Goal: Information Seeking & Learning: Understand process/instructions

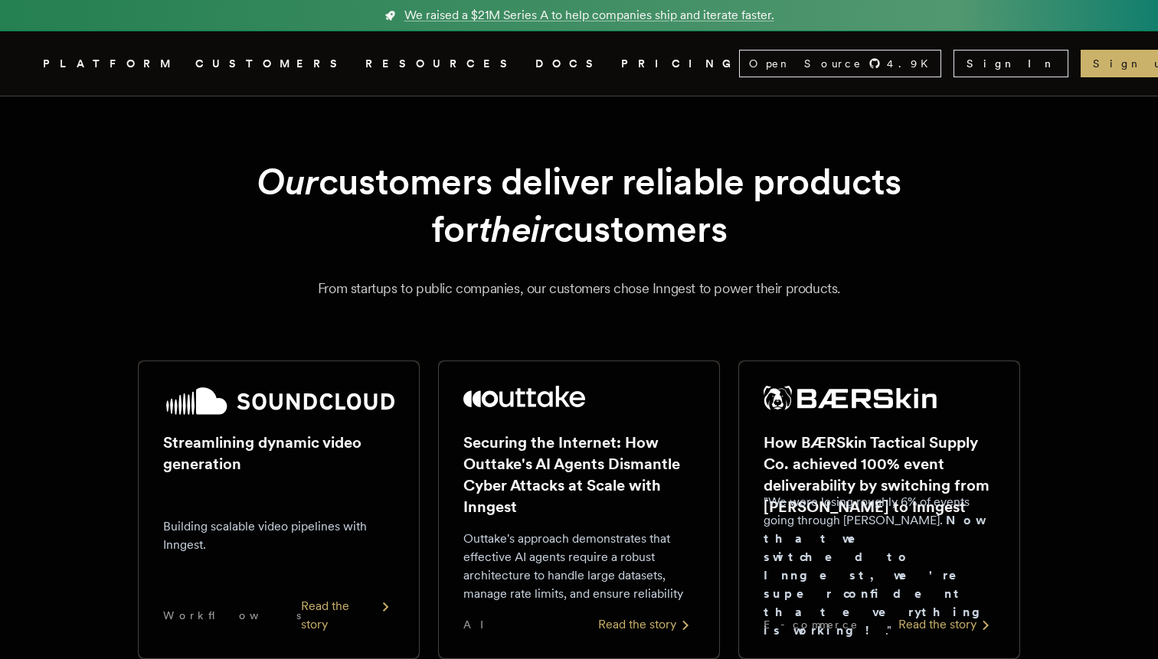
click at [535, 63] on link "DOCS" at bounding box center [568, 63] width 67 height 19
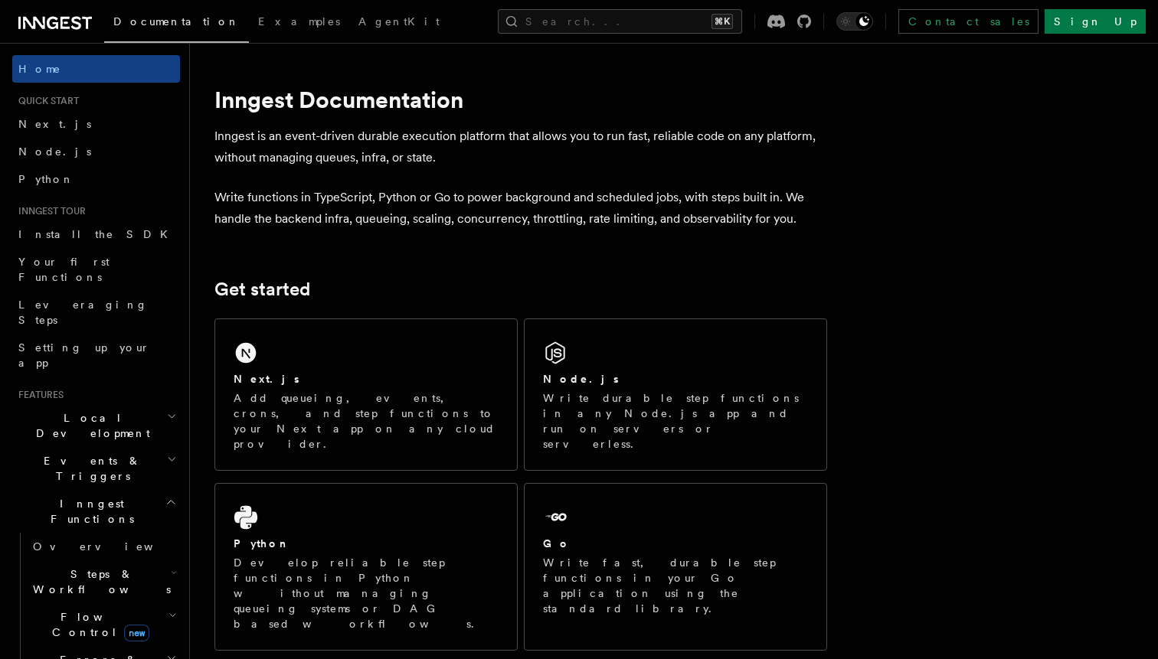
click at [57, 183] on link "Python" at bounding box center [96, 179] width 168 height 28
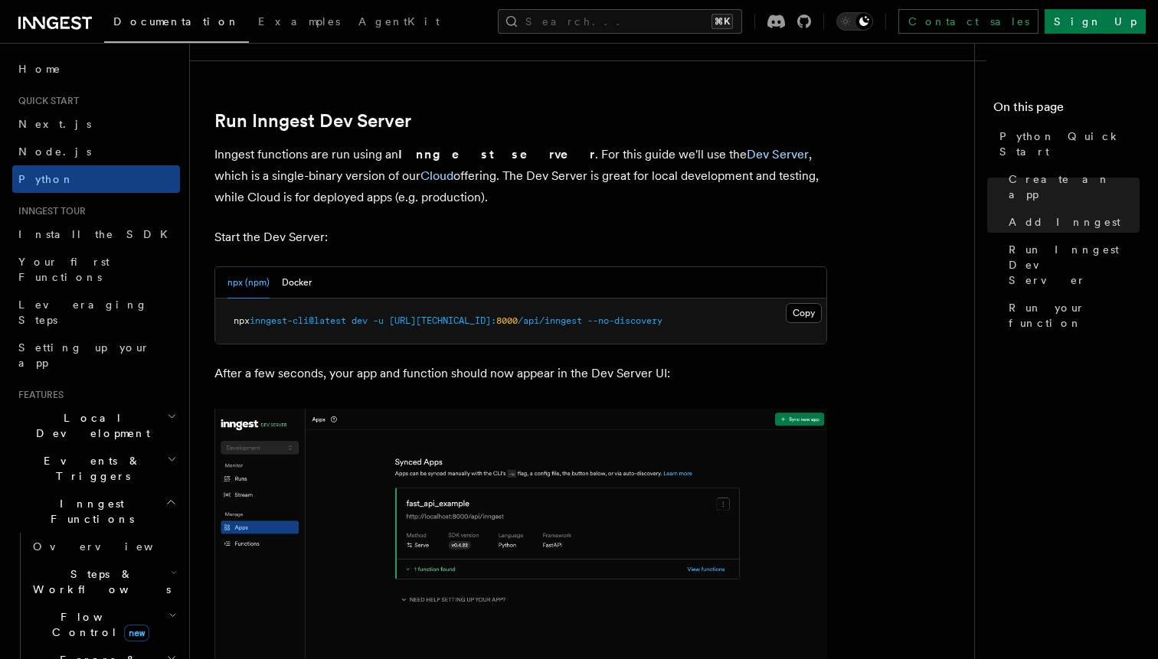
scroll to position [1834, 0]
click at [298, 283] on button "Docker" at bounding box center [297, 282] width 30 height 31
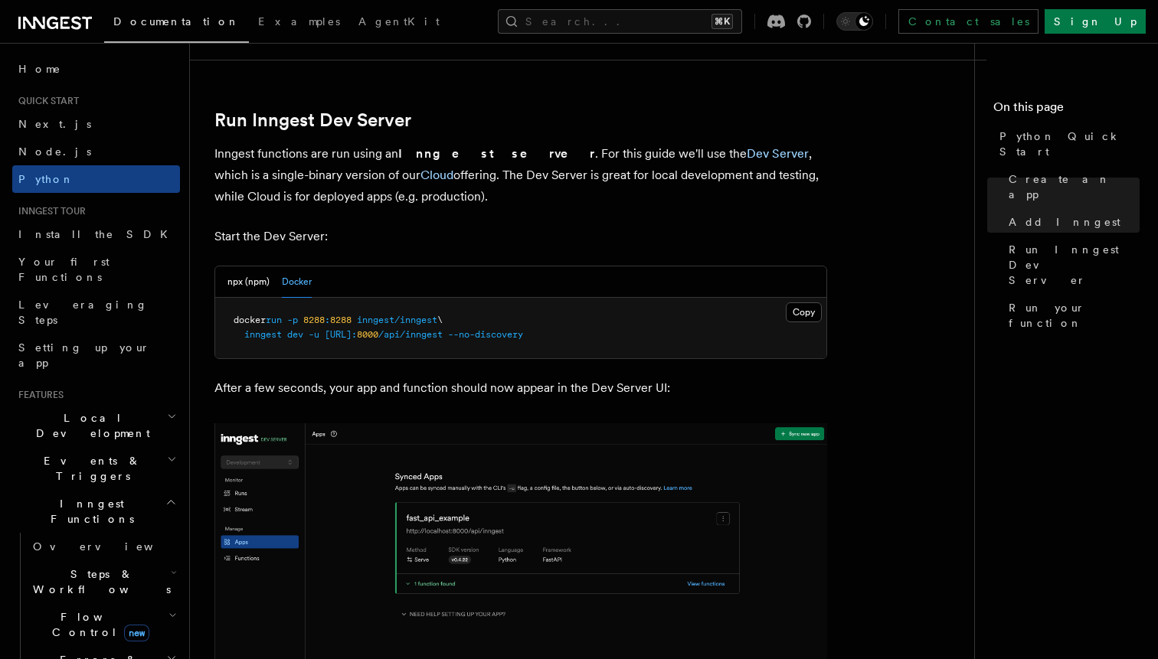
click at [414, 229] on p "Start the Dev Server:" at bounding box center [520, 236] width 613 height 21
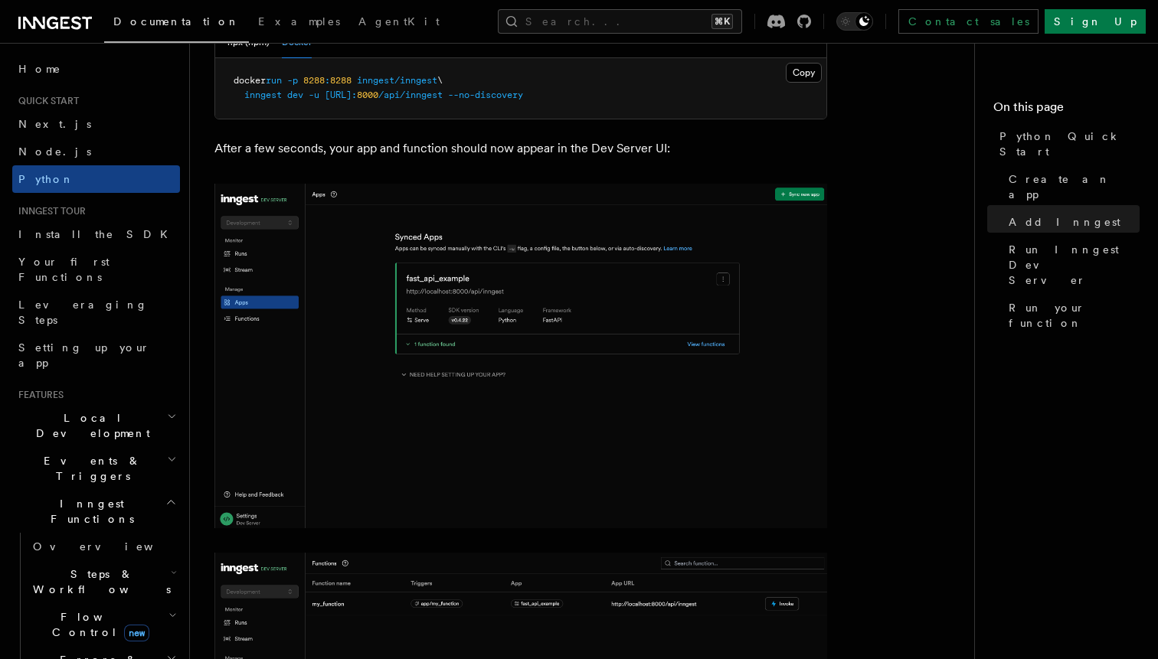
scroll to position [2039, 0]
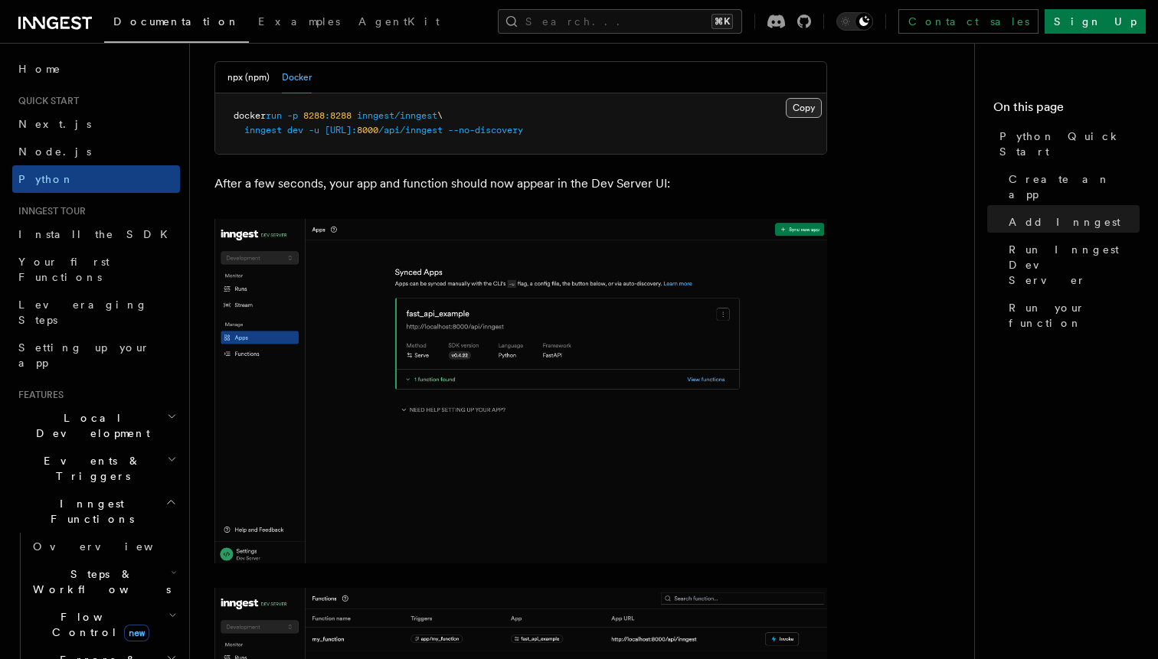
click at [805, 111] on button "Copy Copied" at bounding box center [804, 108] width 36 height 20
